Goal: Task Accomplishment & Management: Manage account settings

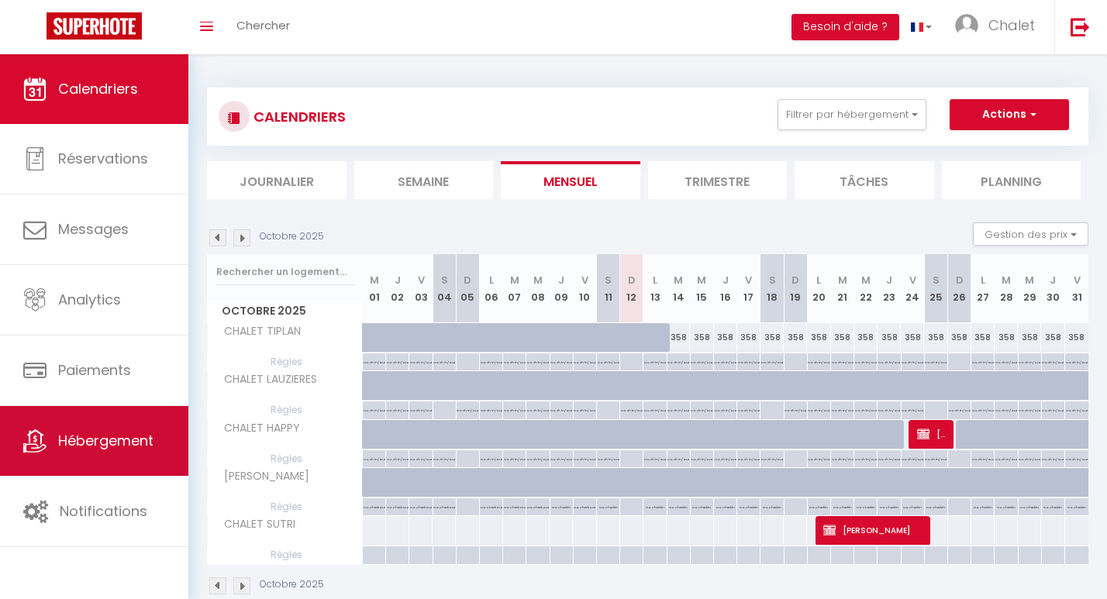
click at [112, 440] on span "Hébergement" at bounding box center [105, 440] width 95 height 19
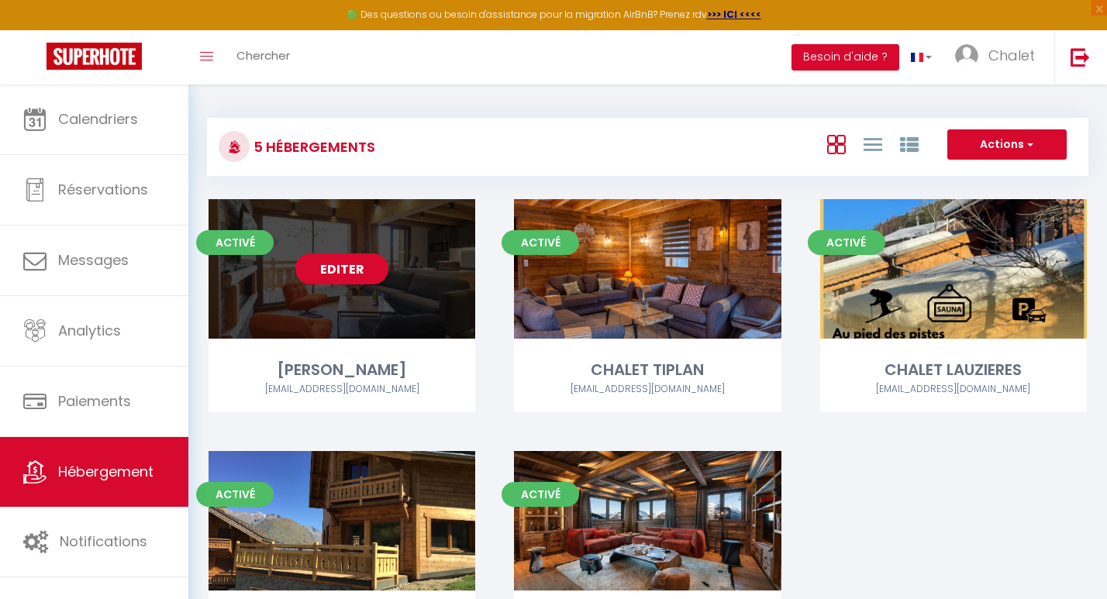
click at [320, 265] on link "Editer" at bounding box center [341, 269] width 93 height 31
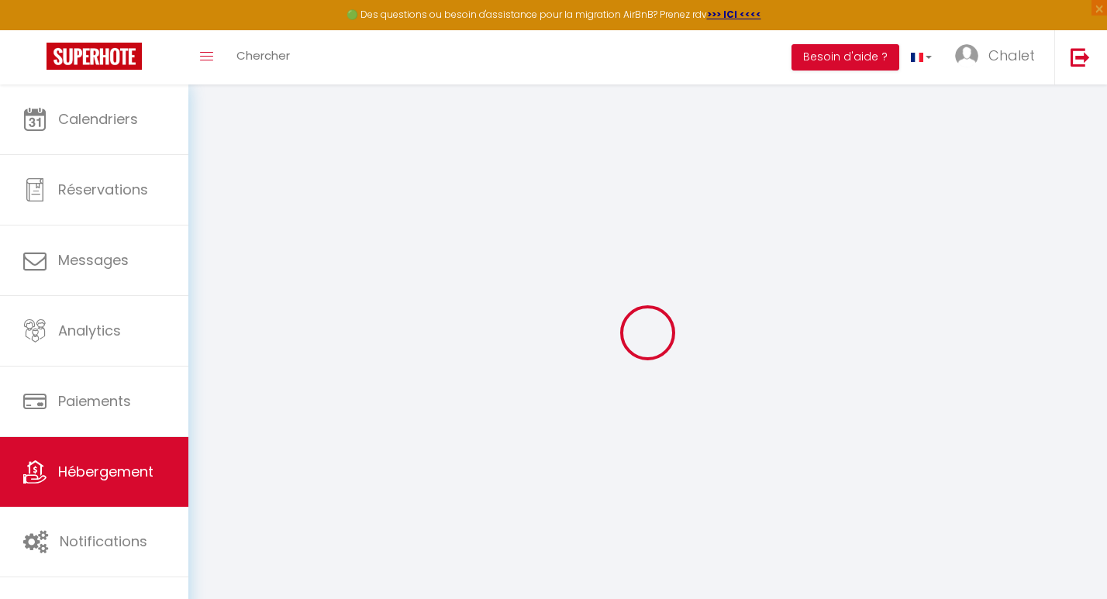
type input "Oups ! Les dates sélectionnées sont indisponibles."
type textarea "Malheureusement les dates sélectionnées sont indisponibles. Nous vous invitons …"
type input "45.0150034"
type input "6.0936746"
checkbox input "true"
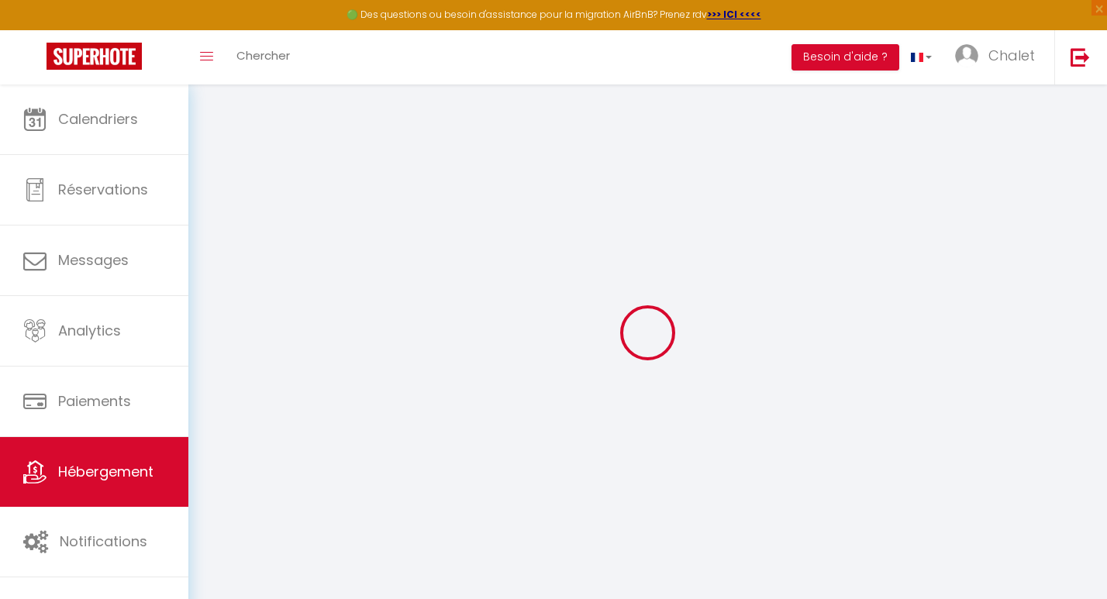
checkbox input "true"
type input "25"
checkbox input "false"
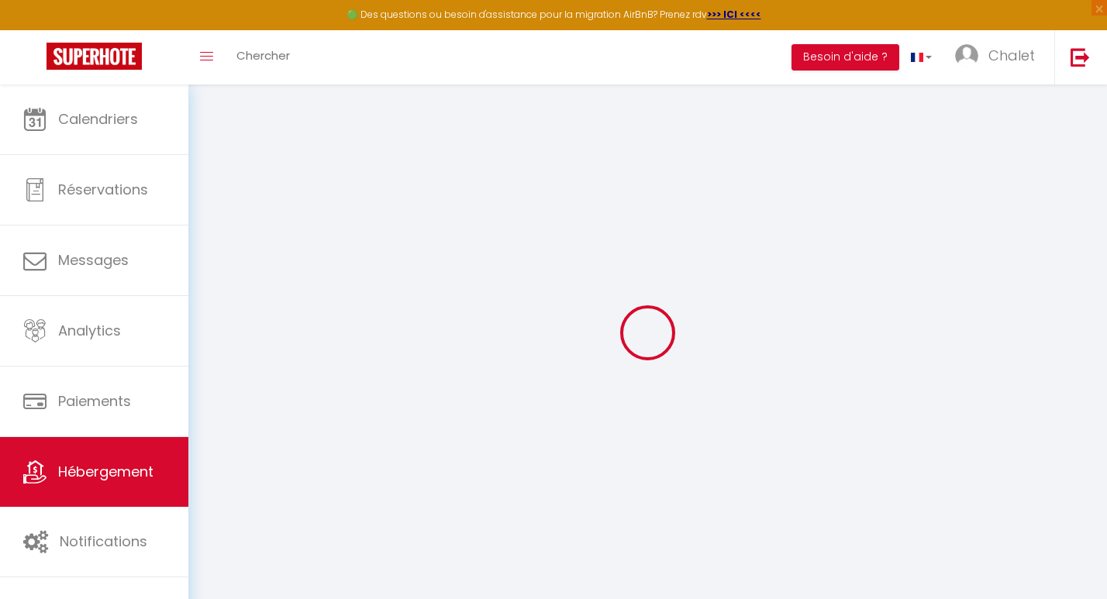
checkbox input "false"
select select "16:00"
select select "20:00"
select select "10:00"
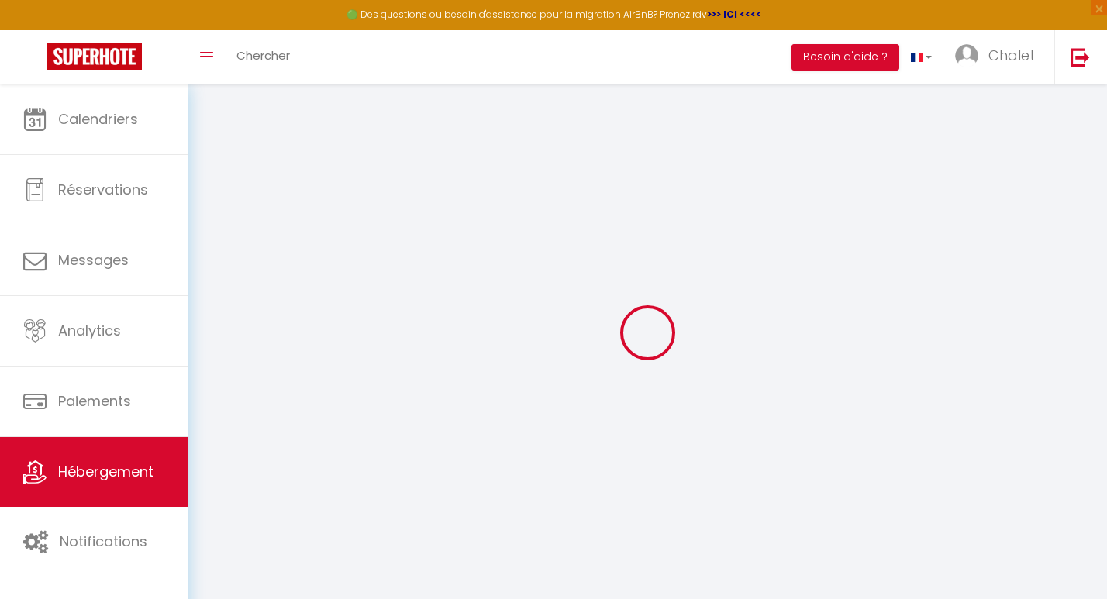
select select "30"
select select "120"
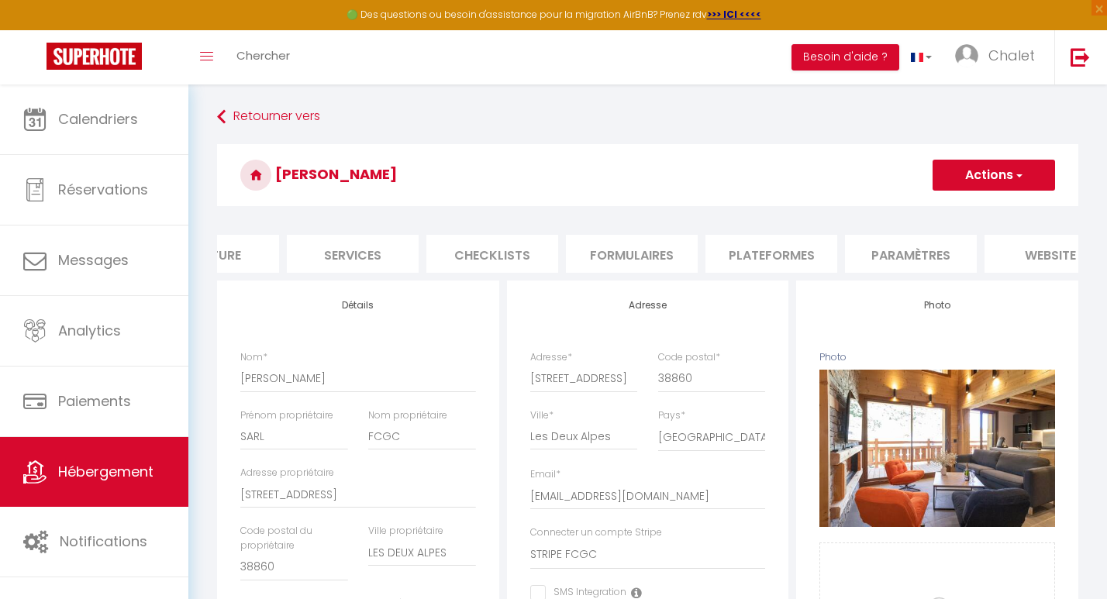
scroll to position [0, 534]
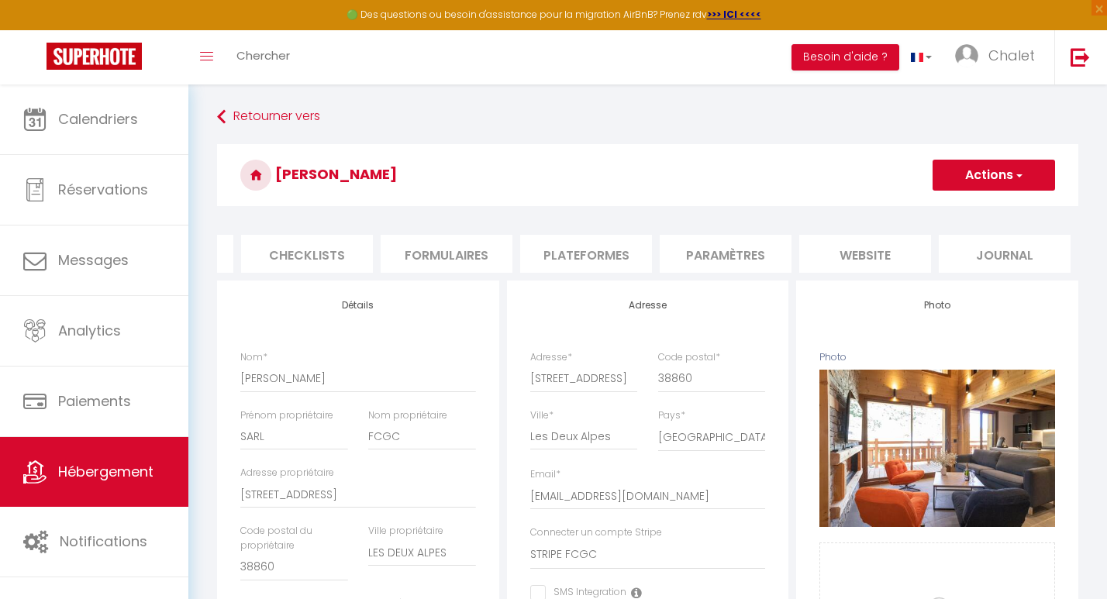
click at [861, 252] on li "website" at bounding box center [865, 254] width 132 height 38
